Goal: Find specific page/section: Find specific page/section

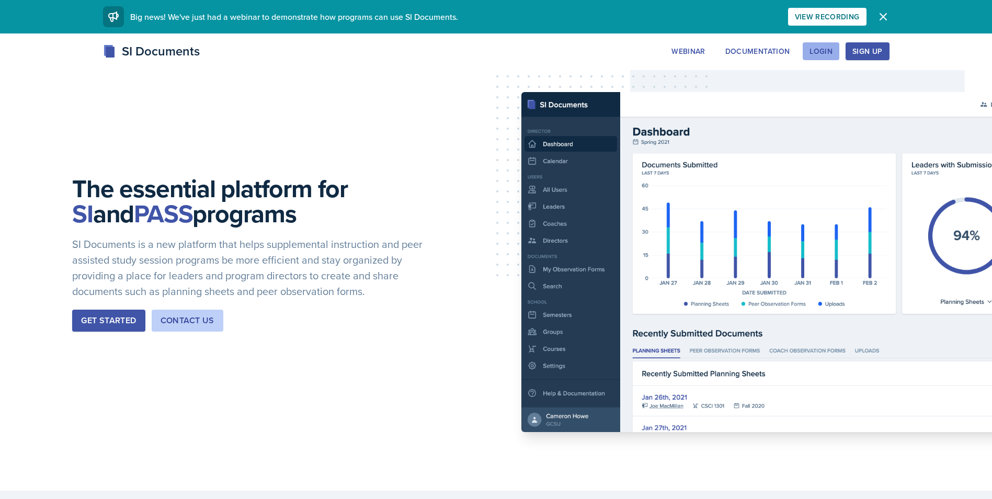
click at [818, 55] on div "Login" at bounding box center [820, 51] width 23 height 8
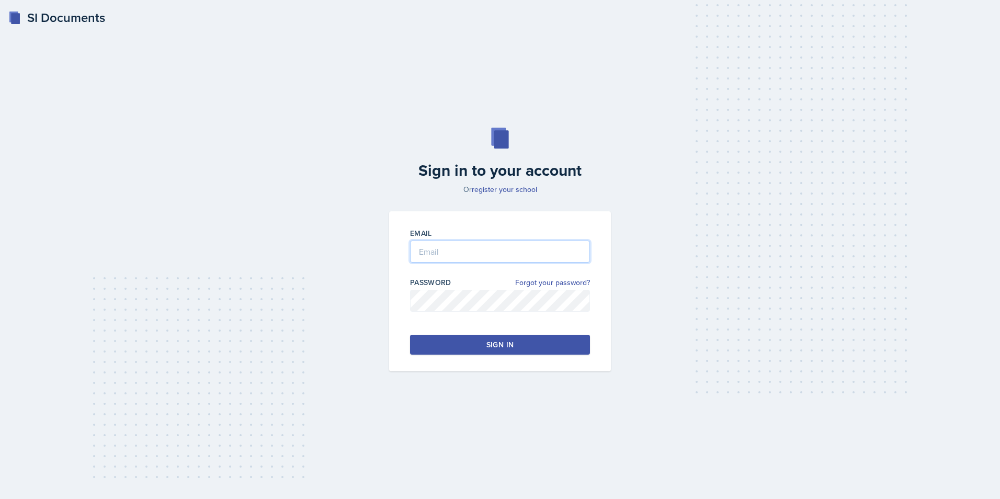
click at [490, 255] on input "email" at bounding box center [500, 251] width 180 height 22
type input "[PERSON_NAME][EMAIL_ADDRESS][PERSON_NAME][DOMAIN_NAME]"
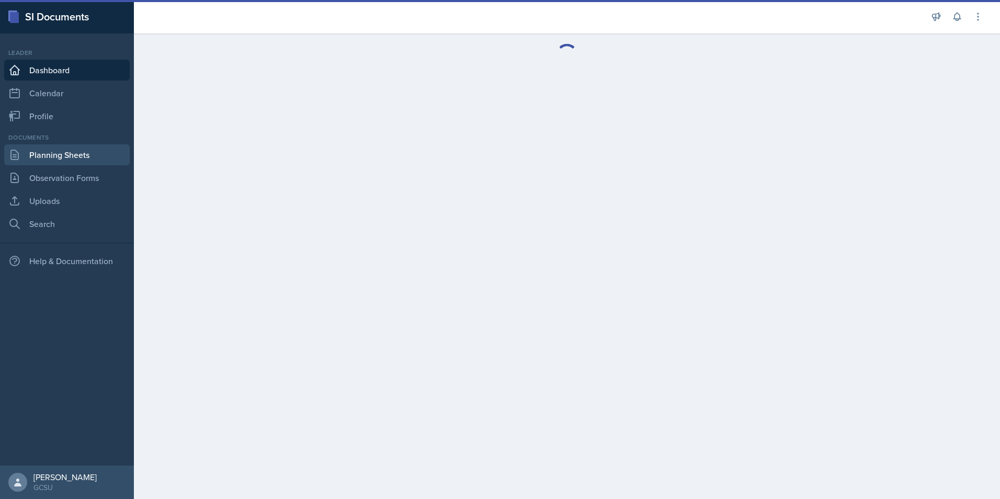
click at [82, 148] on link "Planning Sheets" at bounding box center [66, 154] width 125 height 21
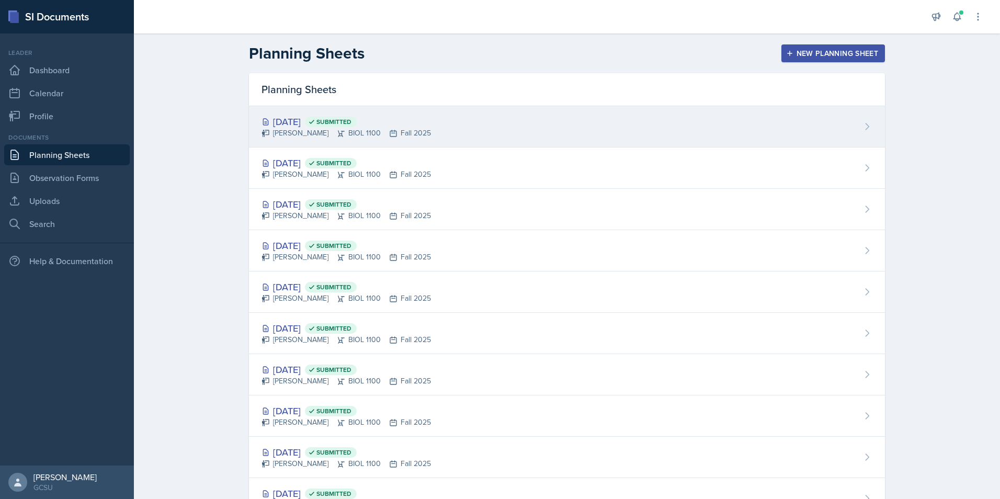
click at [368, 129] on div "[PERSON_NAME] BIOL 1100 Fall 2025" at bounding box center [345, 133] width 169 height 11
